Goal: Navigation & Orientation: Find specific page/section

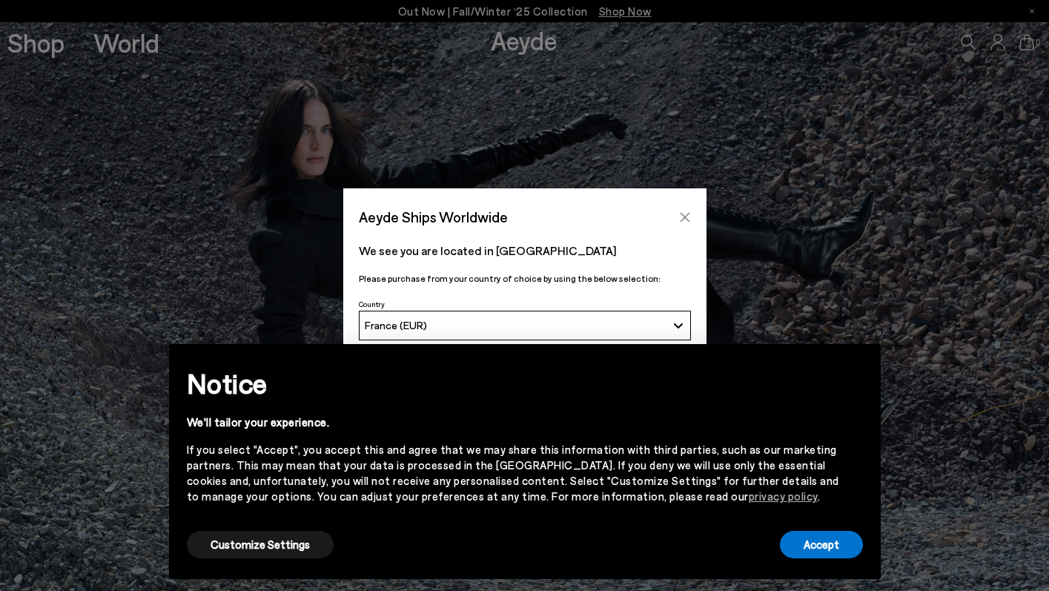
click at [685, 208] on button "Close" at bounding box center [685, 217] width 22 height 22
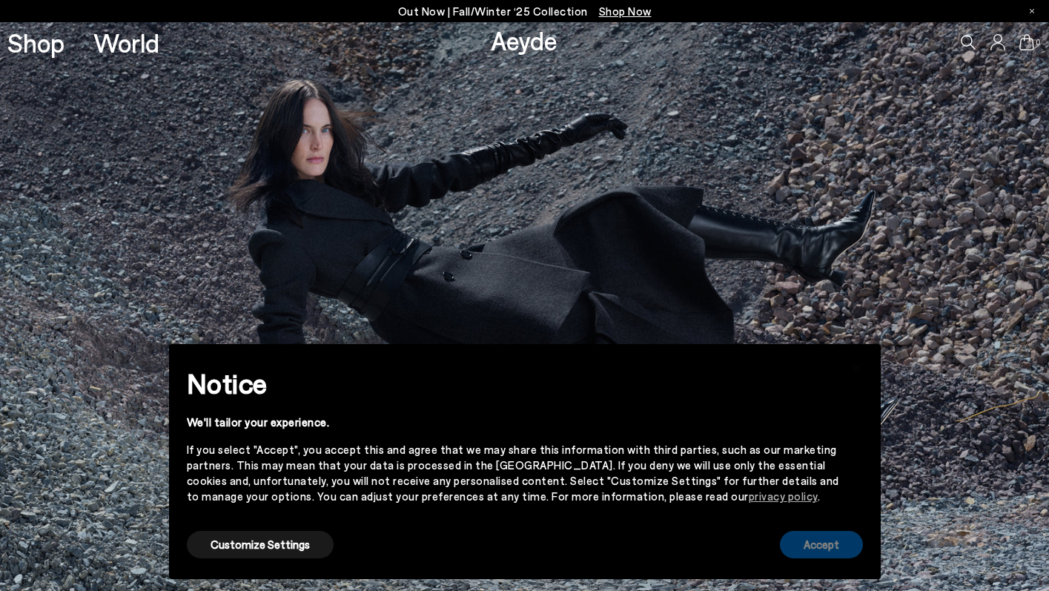
click at [809, 555] on button "Accept" at bounding box center [821, 544] width 83 height 27
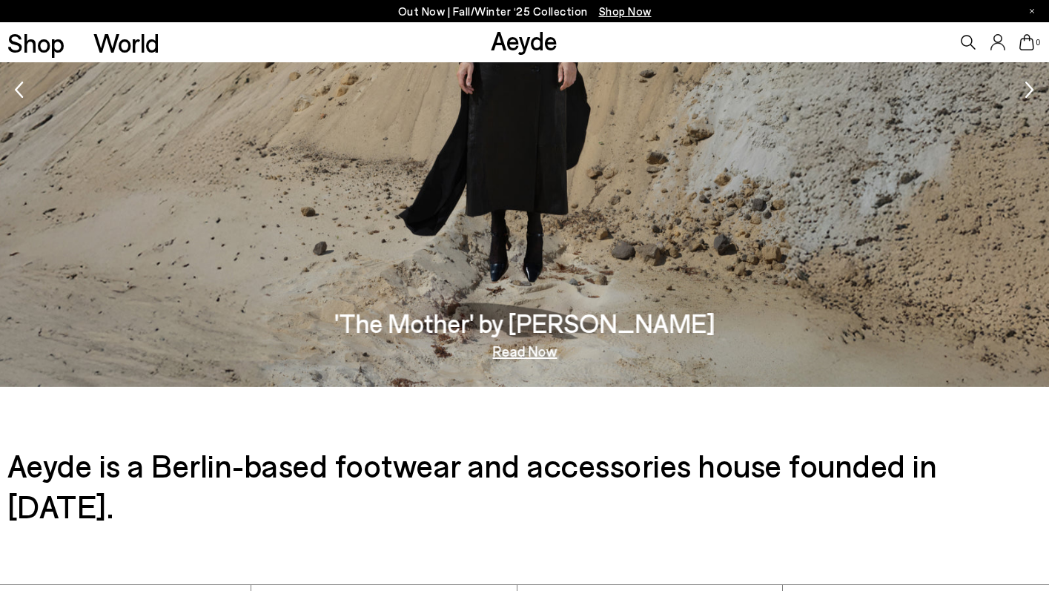
scroll to position [2505, 0]
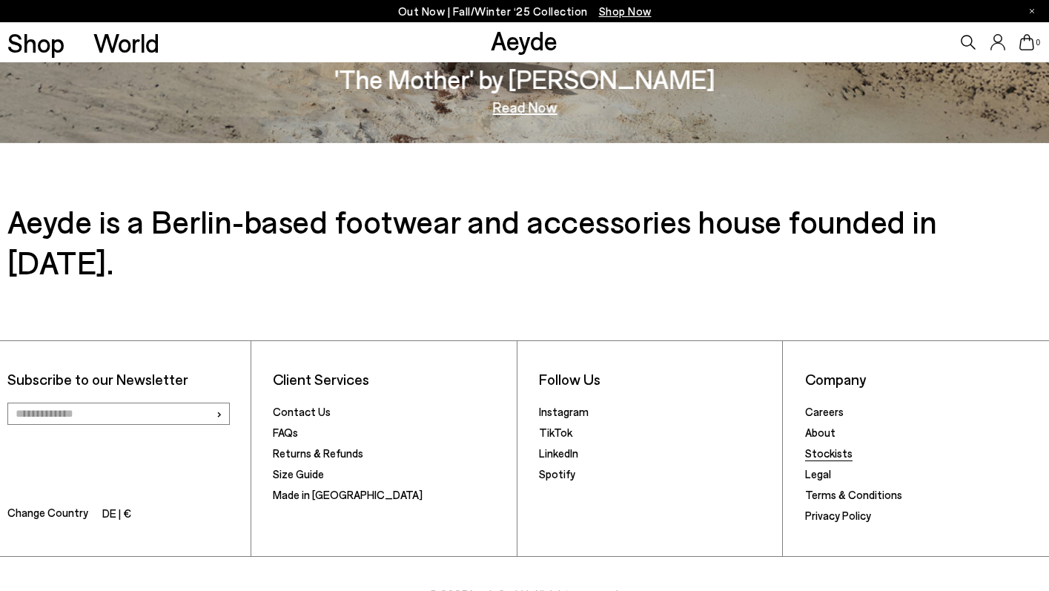
click at [835, 446] on link "Stockists" at bounding box center [828, 452] width 47 height 13
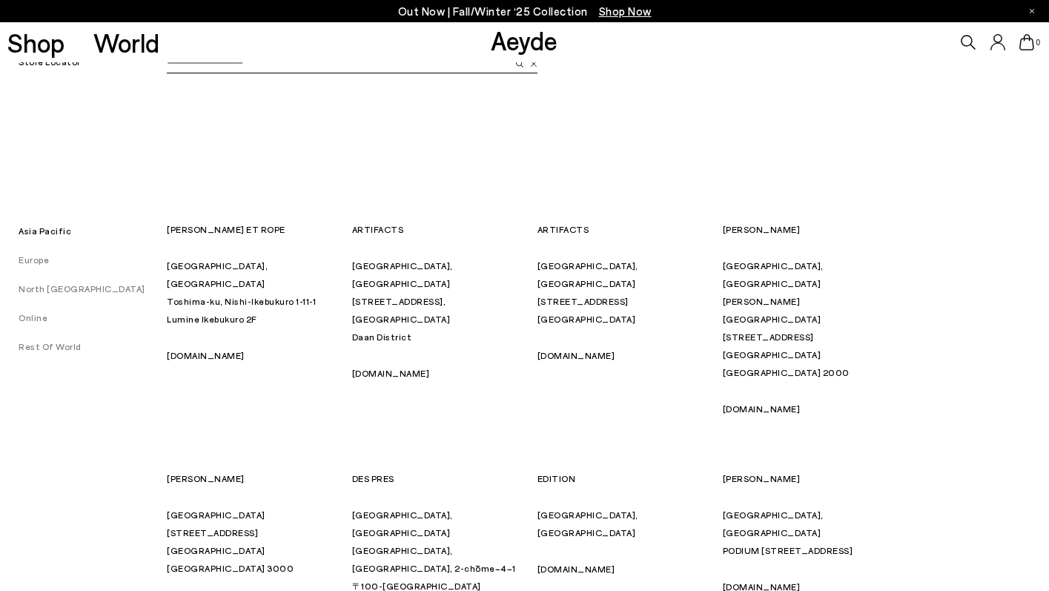
scroll to position [125, 0]
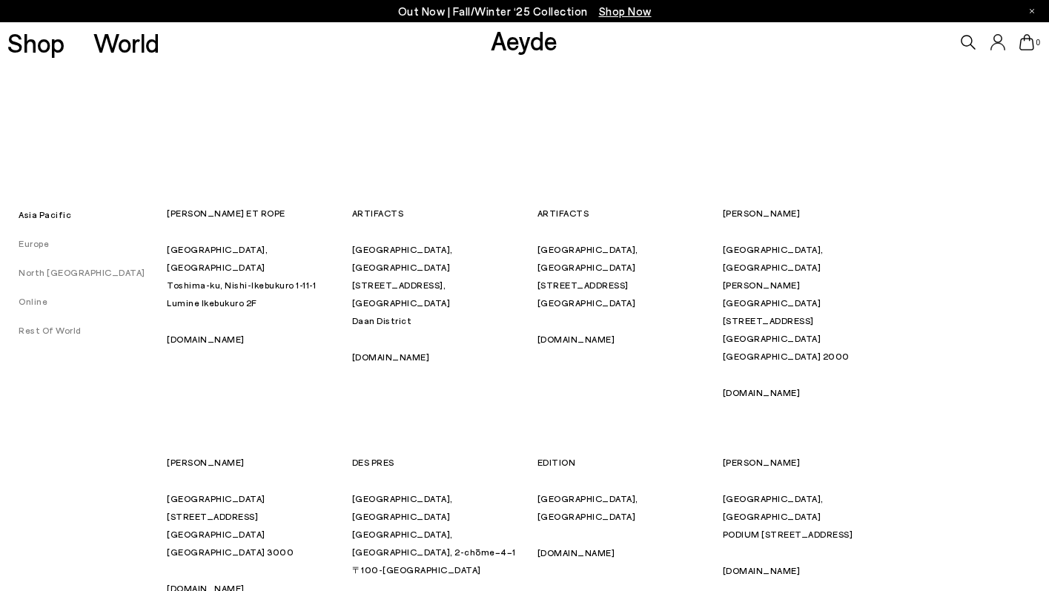
click at [33, 248] on link "Europe" at bounding box center [24, 243] width 49 height 10
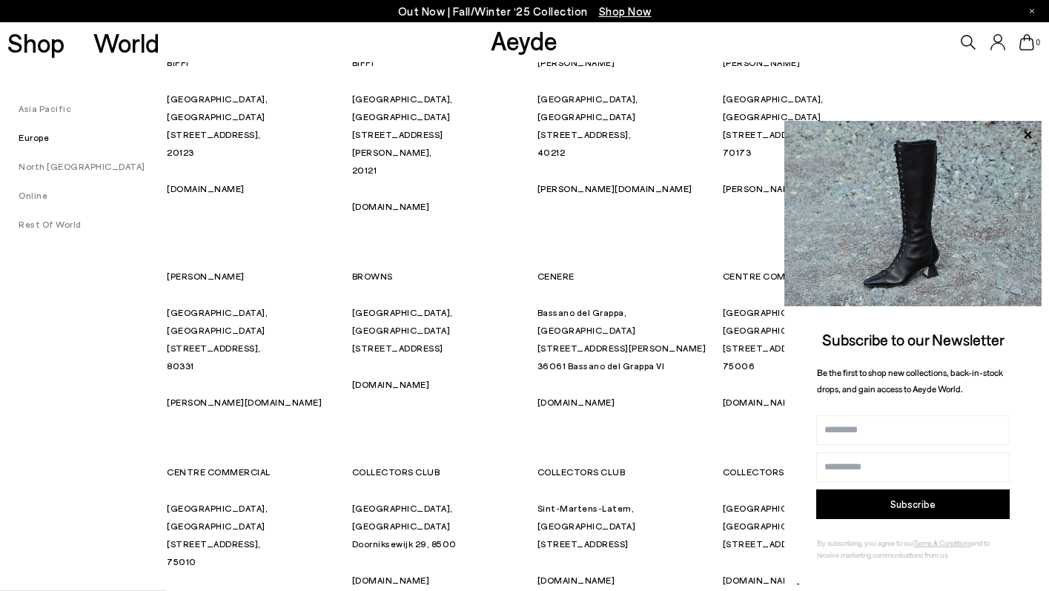
scroll to position [1661, 0]
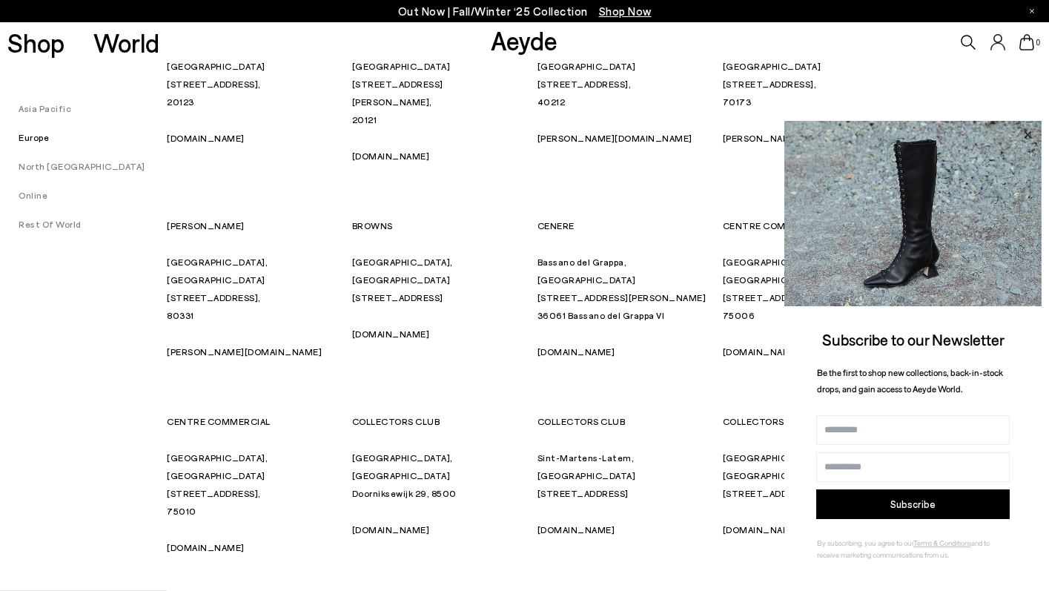
click at [1027, 136] on icon at bounding box center [1027, 134] width 19 height 19
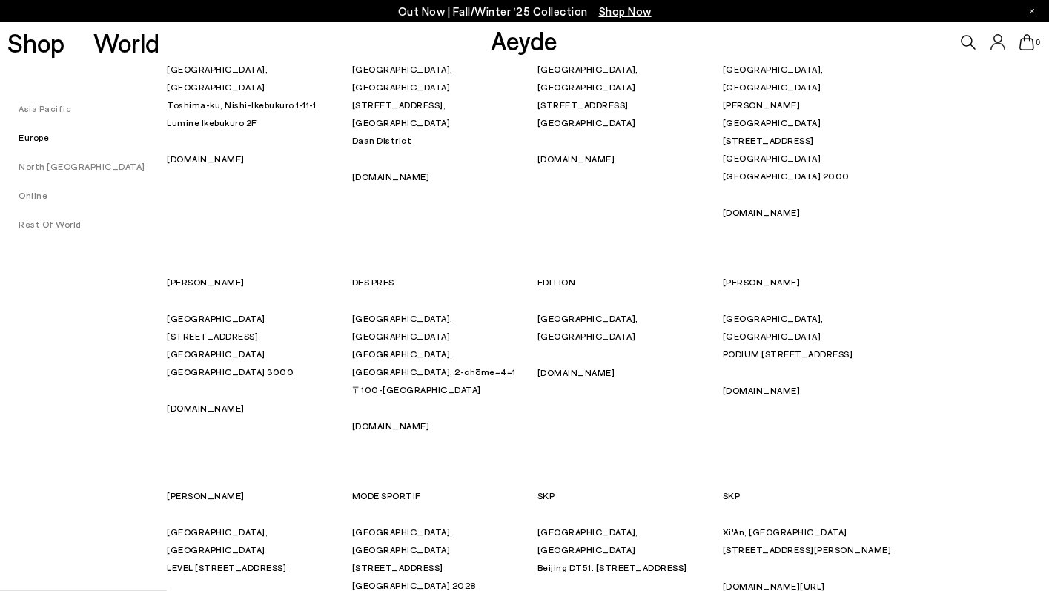
scroll to position [0, 0]
